Goal: Task Accomplishment & Management: Manage account settings

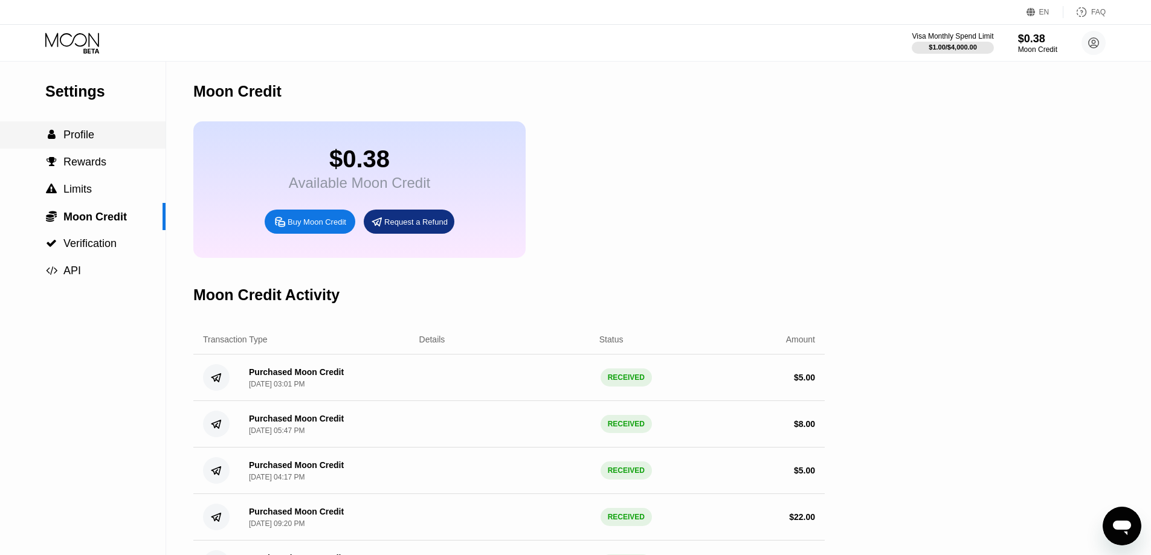
click at [94, 141] on div " Profile" at bounding box center [83, 135] width 166 height 13
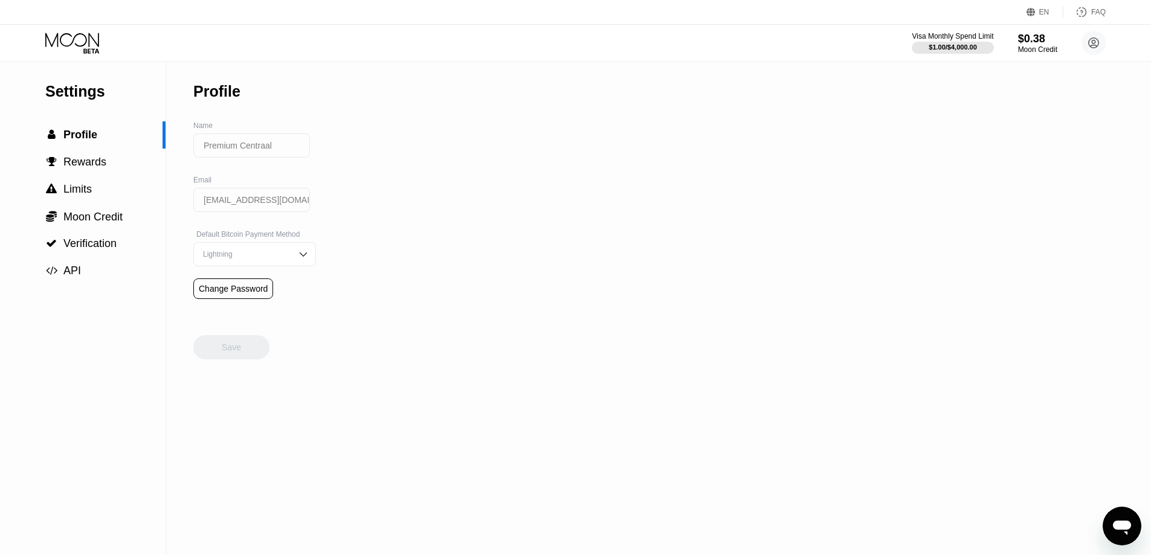
click at [80, 38] on icon at bounding box center [73, 43] width 56 height 21
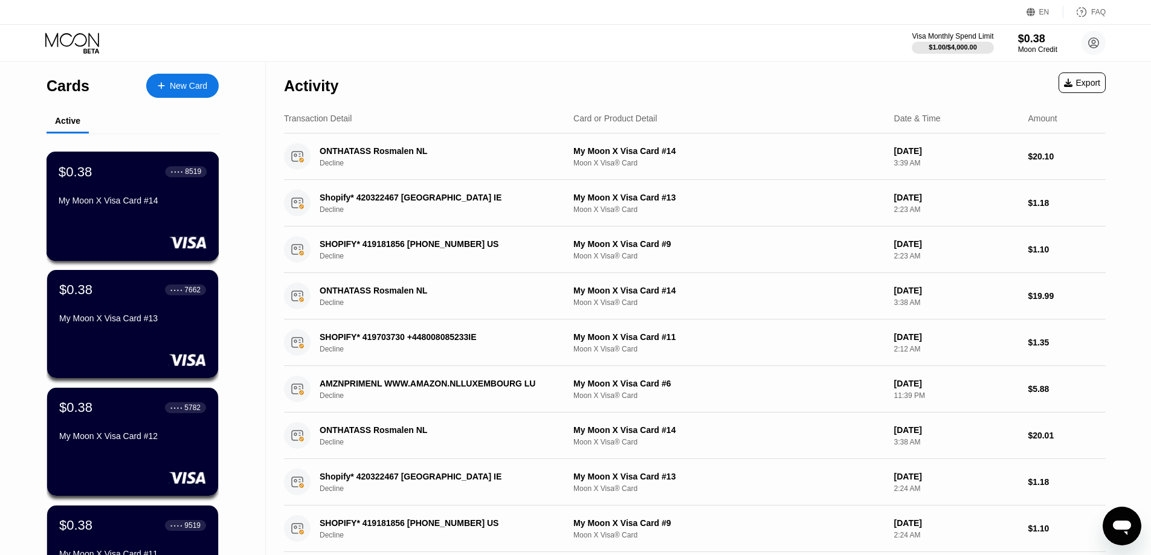
click at [156, 206] on div "My Moon X Visa Card #14" at bounding box center [133, 201] width 148 height 10
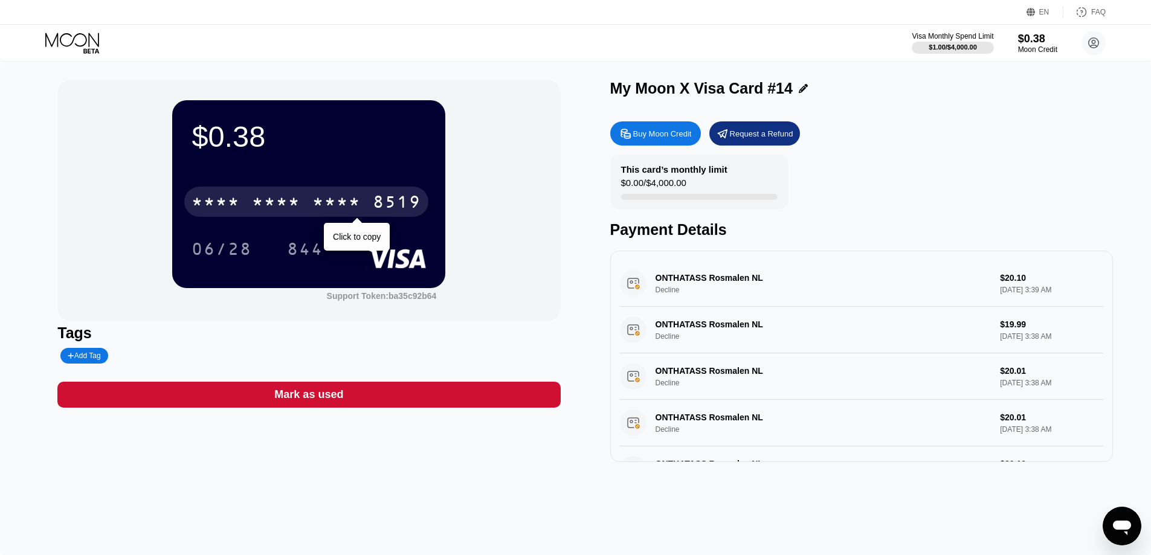
click at [336, 197] on div "* * * *" at bounding box center [336, 203] width 48 height 19
